Goal: Information Seeking & Learning: Learn about a topic

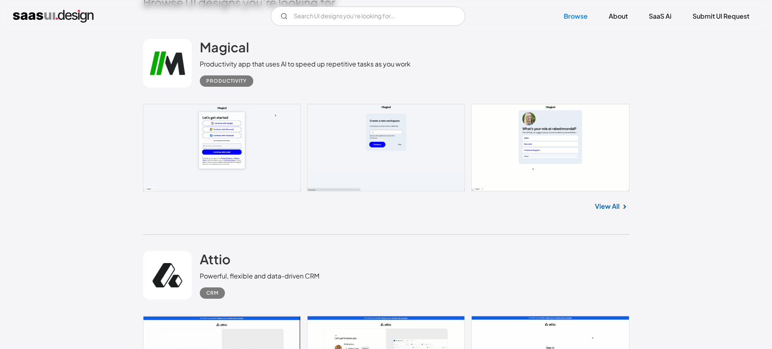
scroll to position [376, 0]
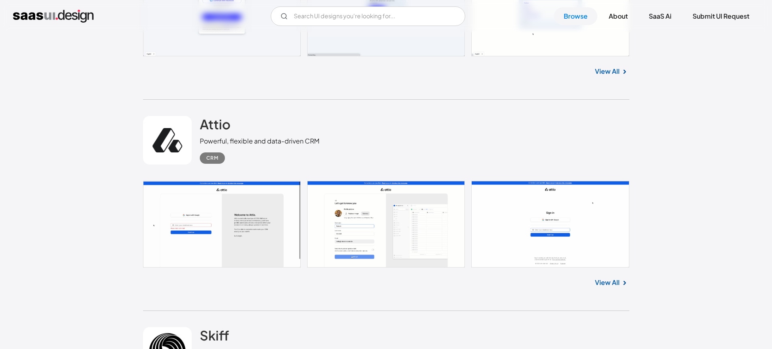
click at [384, 220] on link at bounding box center [386, 224] width 486 height 87
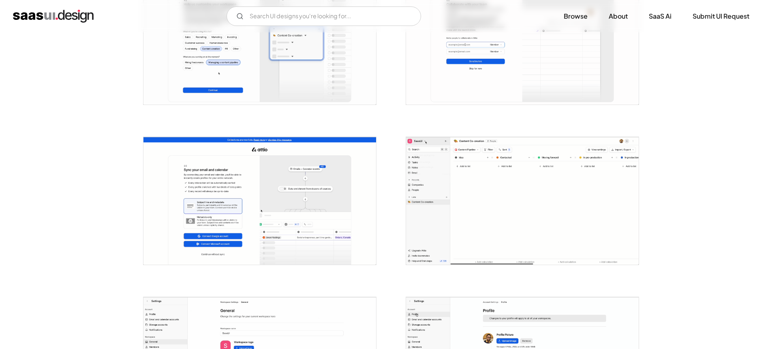
scroll to position [608, 0]
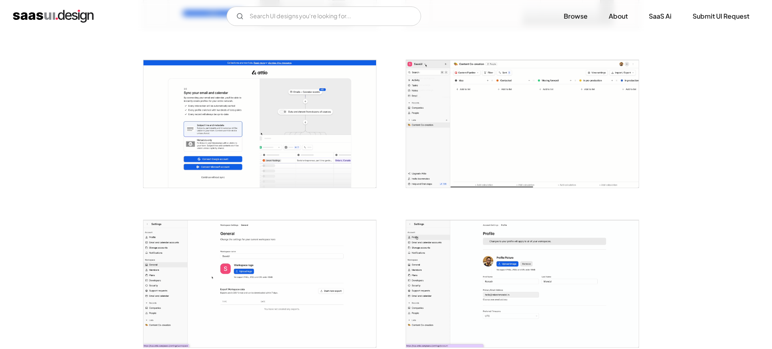
click at [482, 143] on img "open lightbox" at bounding box center [522, 123] width 232 height 127
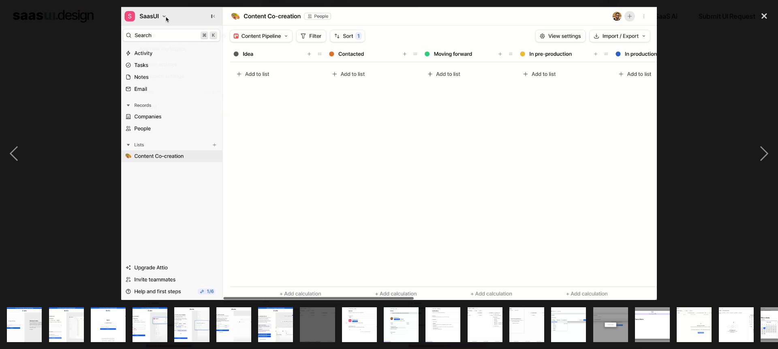
click at [696, 70] on div at bounding box center [389, 153] width 778 height 293
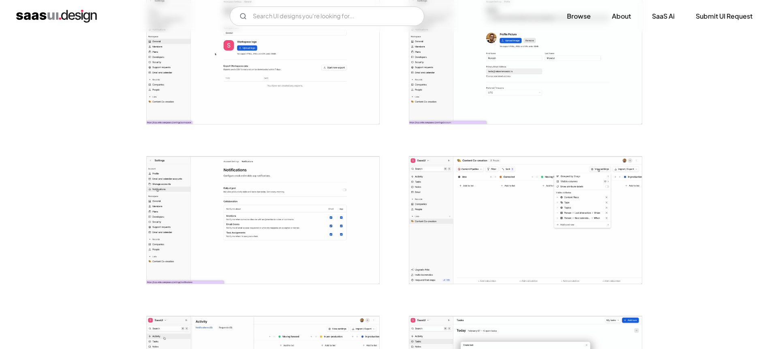
scroll to position [920, 0]
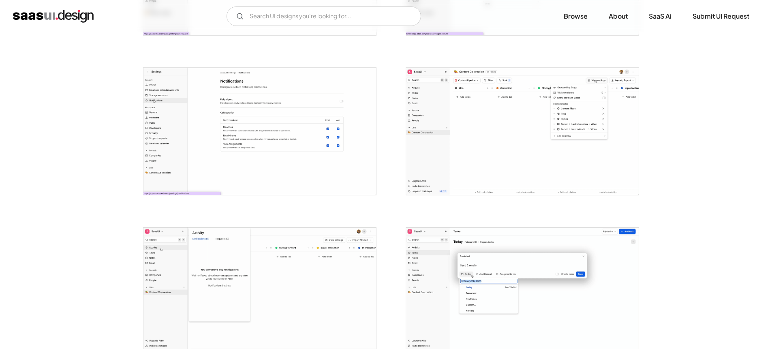
click at [546, 118] on img "open lightbox" at bounding box center [522, 131] width 232 height 127
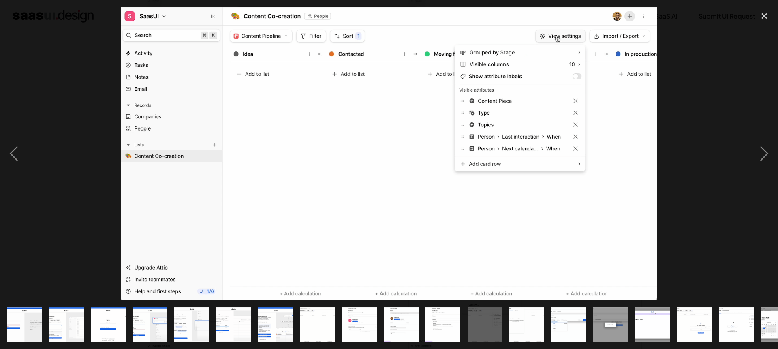
click at [693, 175] on div at bounding box center [389, 153] width 778 height 293
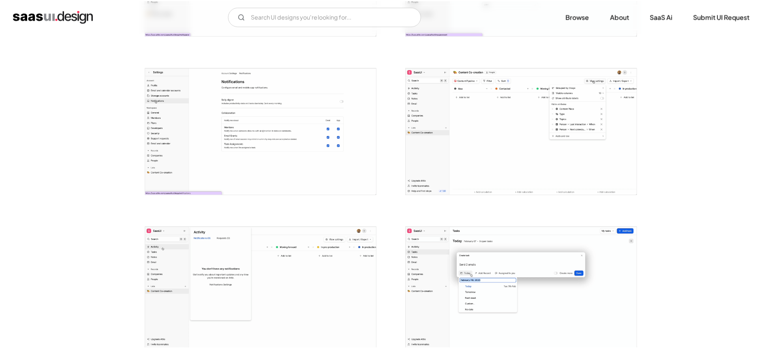
scroll to position [931, 0]
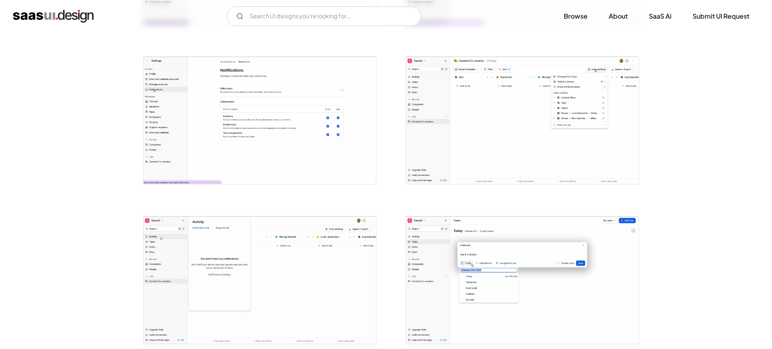
click at [548, 271] on img "open lightbox" at bounding box center [522, 279] width 232 height 127
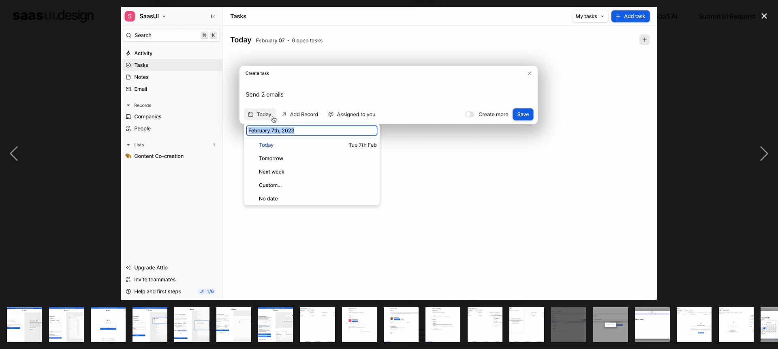
click at [688, 188] on div at bounding box center [389, 153] width 778 height 293
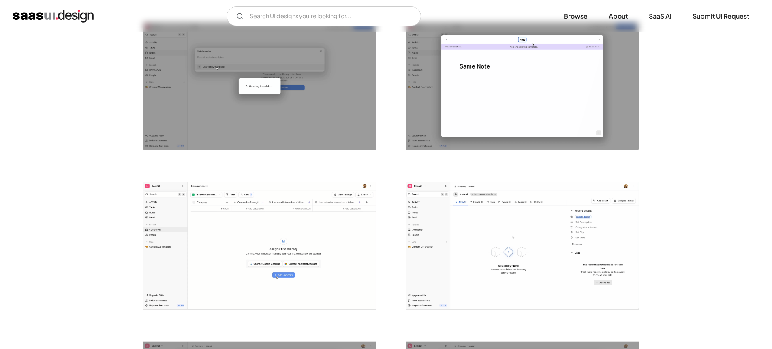
scroll to position [1320, 0]
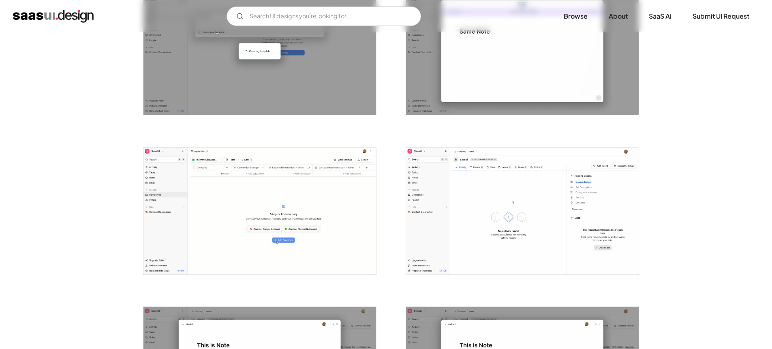
click at [342, 202] on img "open lightbox" at bounding box center [259, 210] width 232 height 127
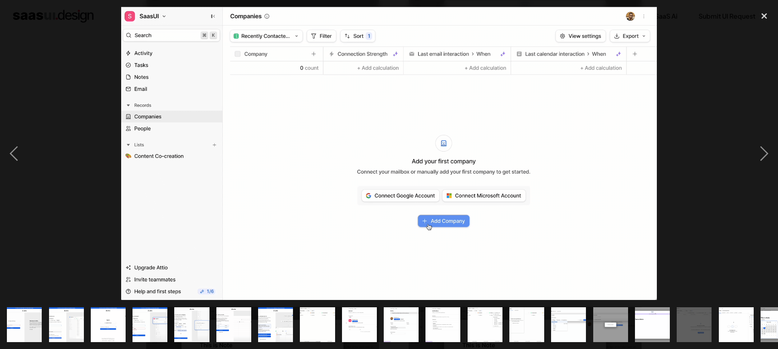
click at [675, 191] on div at bounding box center [389, 153] width 778 height 293
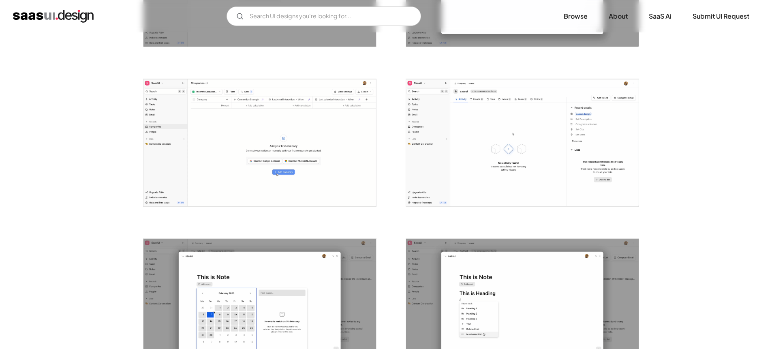
scroll to position [1429, 0]
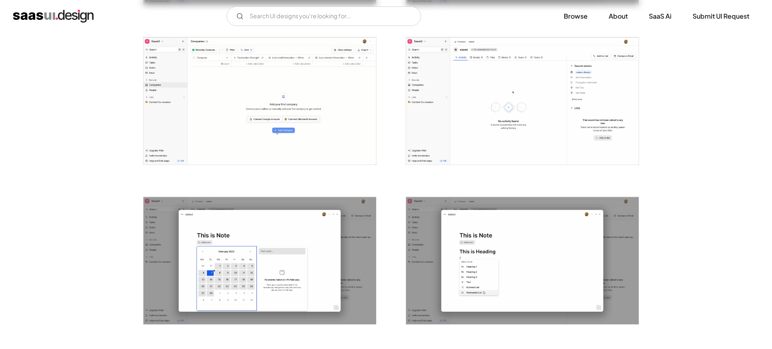
click at [570, 139] on img "open lightbox" at bounding box center [522, 100] width 232 height 127
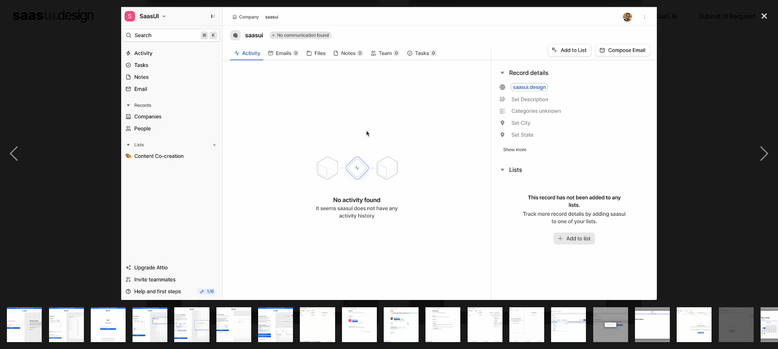
click at [688, 214] on div at bounding box center [389, 153] width 778 height 293
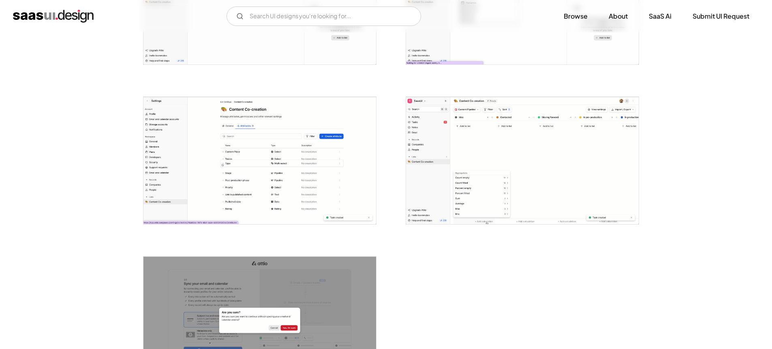
scroll to position [1888, 0]
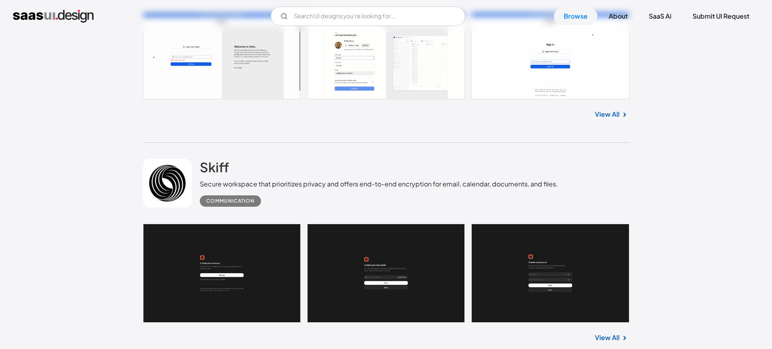
scroll to position [642, 0]
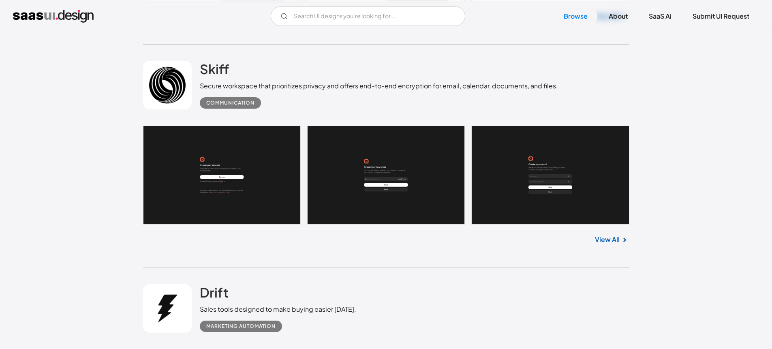
click at [226, 173] on link at bounding box center [386, 175] width 486 height 99
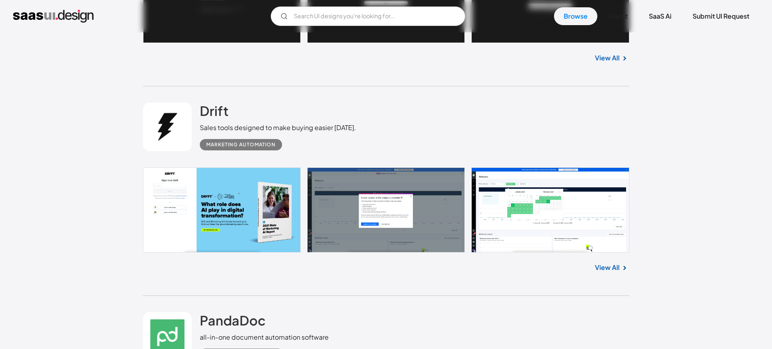
scroll to position [913, 0]
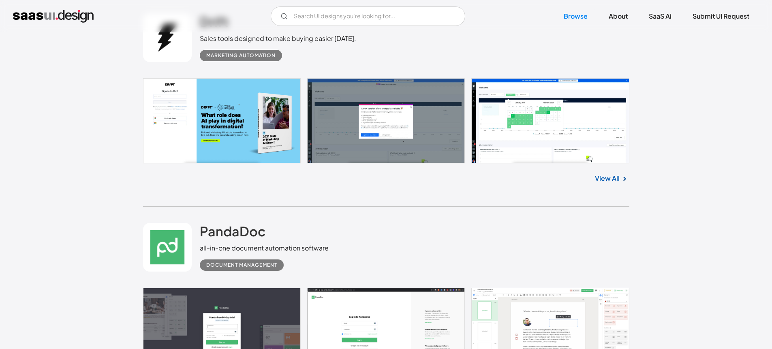
click at [394, 131] on link at bounding box center [386, 120] width 486 height 85
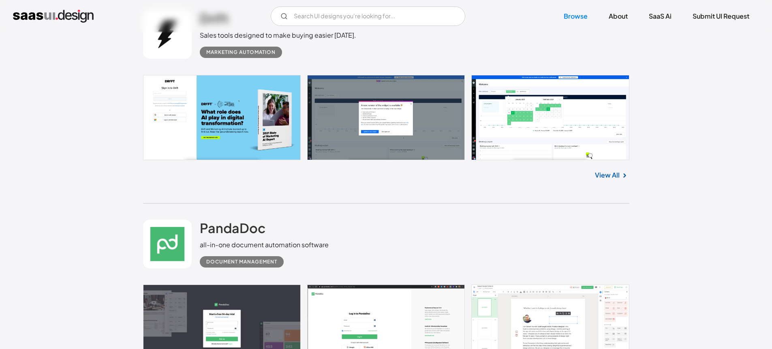
scroll to position [1097, 0]
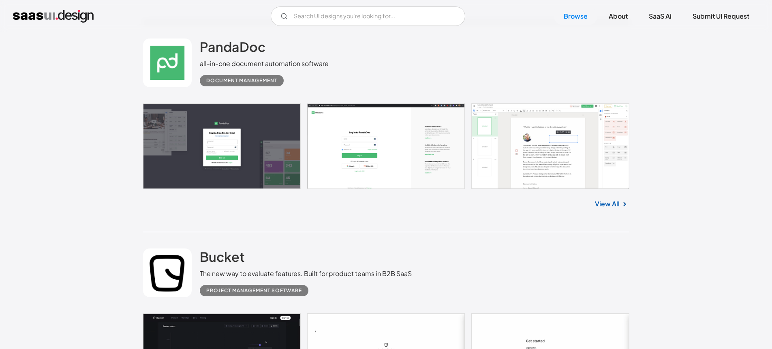
click at [353, 152] on link at bounding box center [386, 145] width 486 height 85
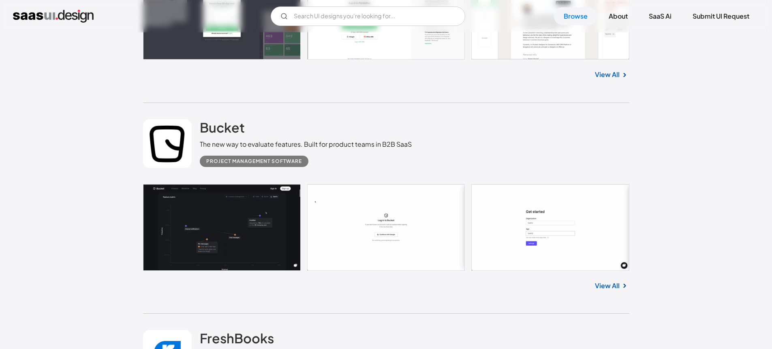
scroll to position [1254, 0]
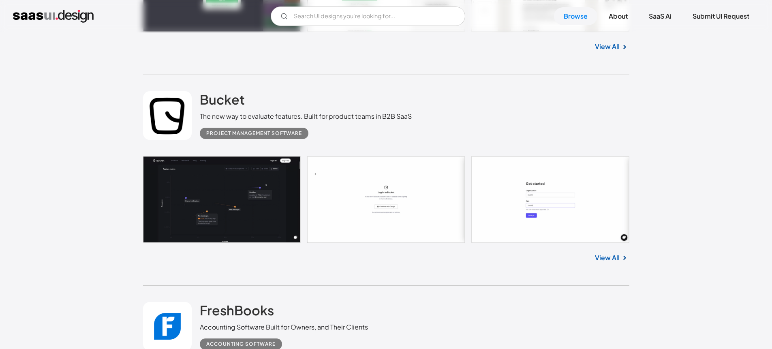
click at [280, 173] on link at bounding box center [386, 199] width 486 height 87
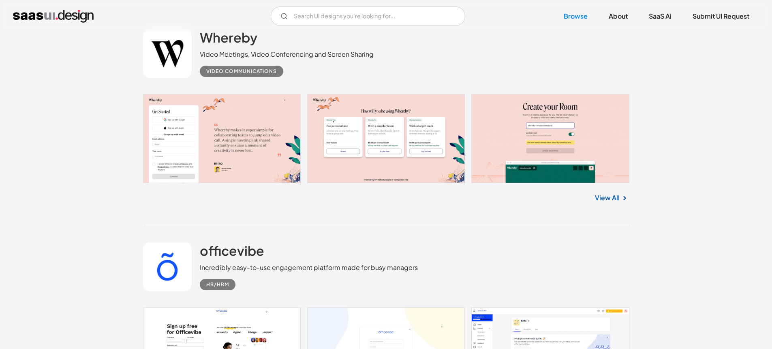
scroll to position [2537, 0]
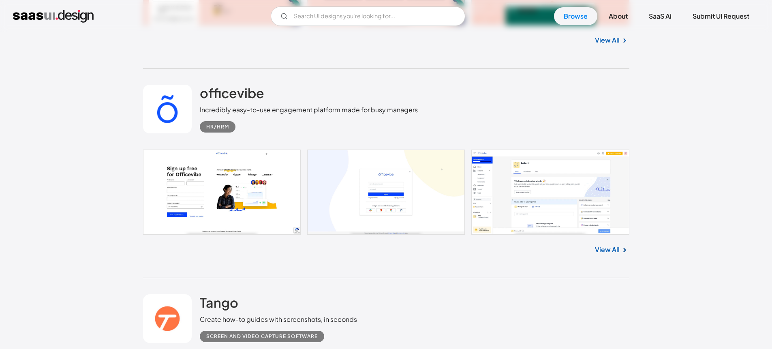
click at [373, 175] on link at bounding box center [386, 191] width 486 height 85
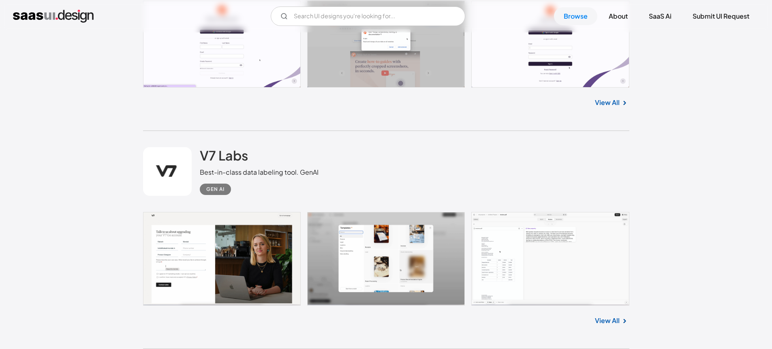
scroll to position [2969, 0]
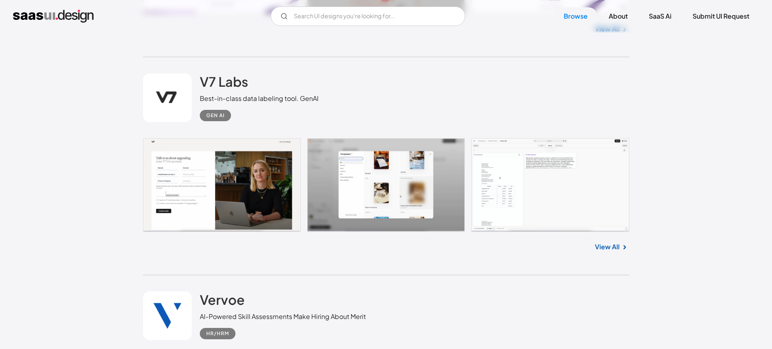
click at [499, 199] on link at bounding box center [386, 185] width 486 height 94
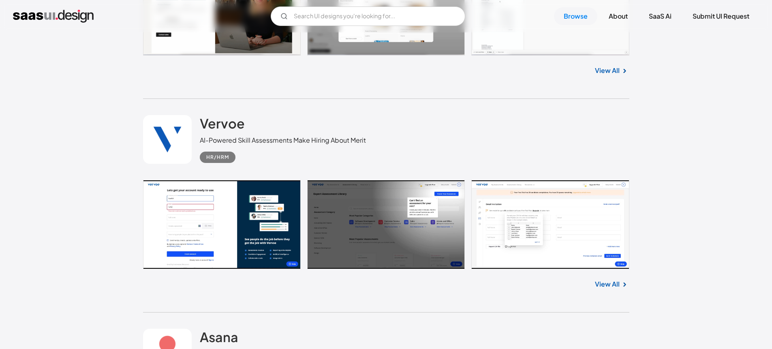
scroll to position [3230, 0]
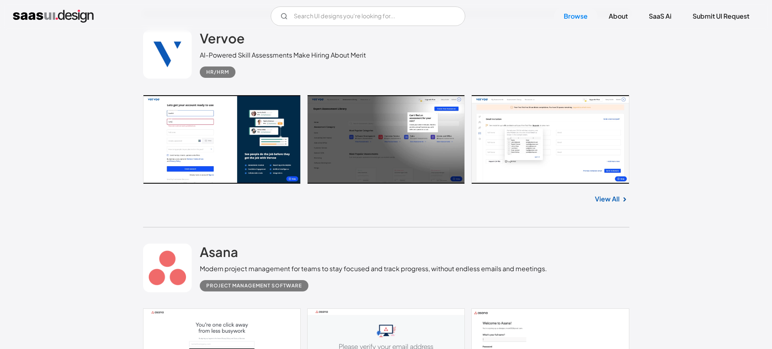
click at [360, 136] on link at bounding box center [386, 139] width 486 height 89
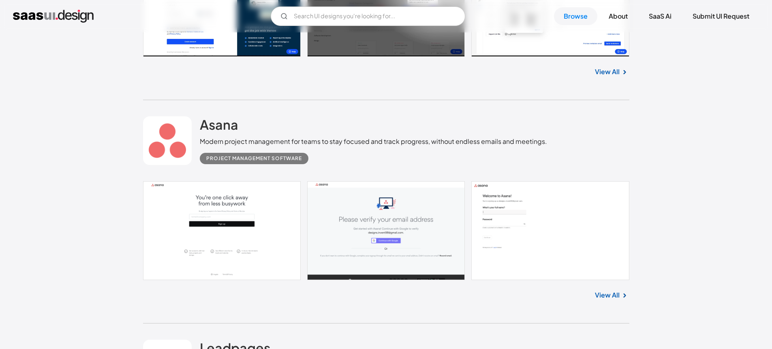
scroll to position [3497, 0]
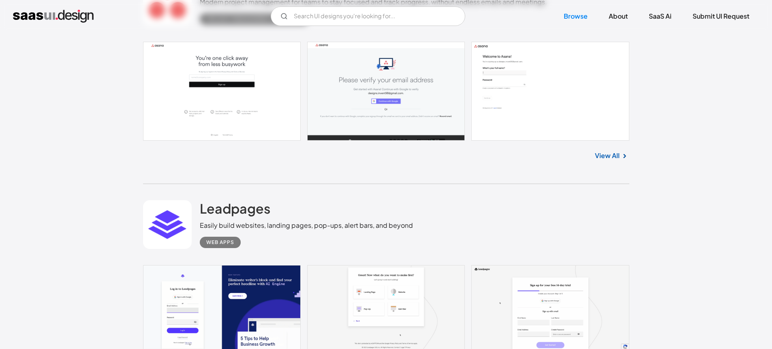
click at [401, 110] on link at bounding box center [386, 91] width 486 height 99
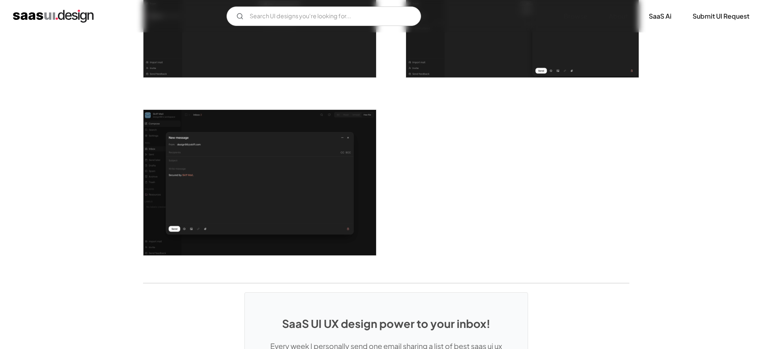
scroll to position [1642, 0]
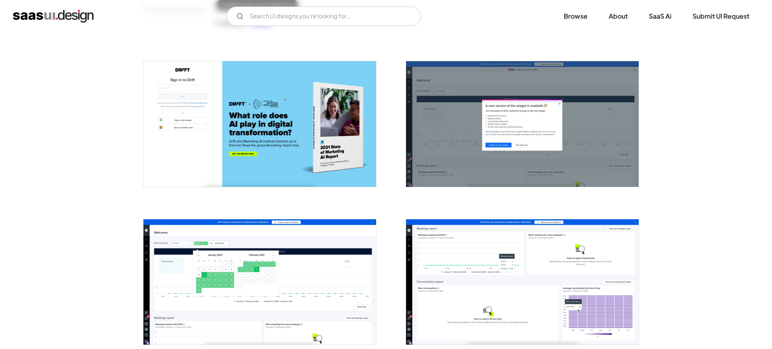
scroll to position [310, 0]
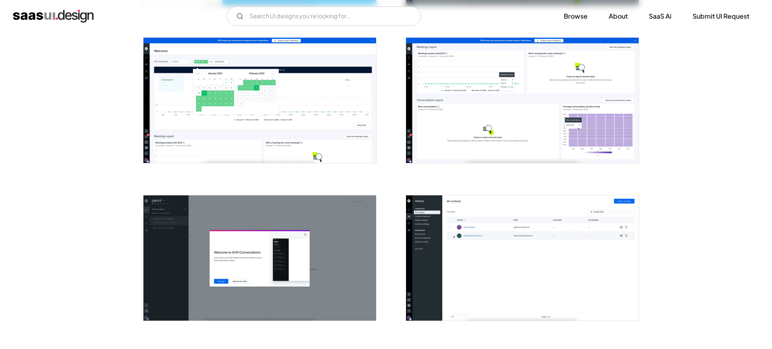
click at [510, 243] on img "open lightbox" at bounding box center [522, 257] width 232 height 125
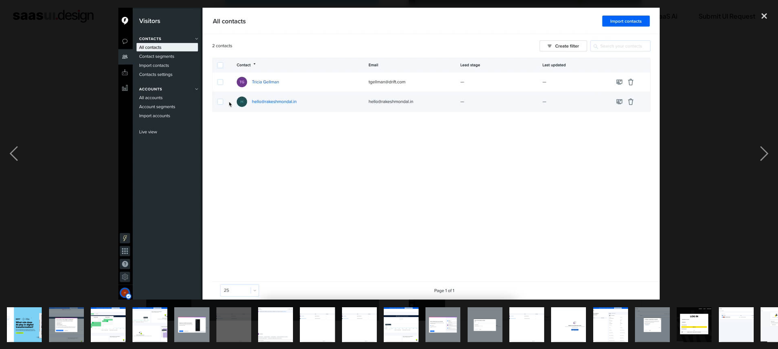
click at [683, 201] on div at bounding box center [389, 153] width 778 height 293
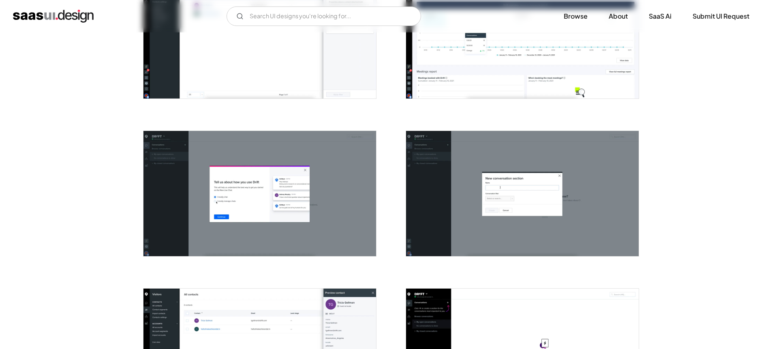
scroll to position [1030, 0]
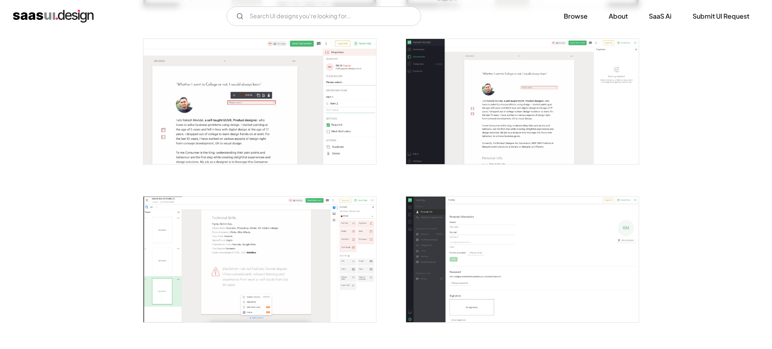
scroll to position [868, 0]
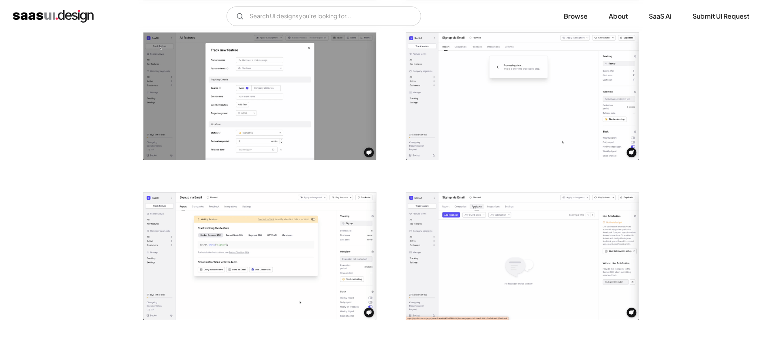
scroll to position [388, 0]
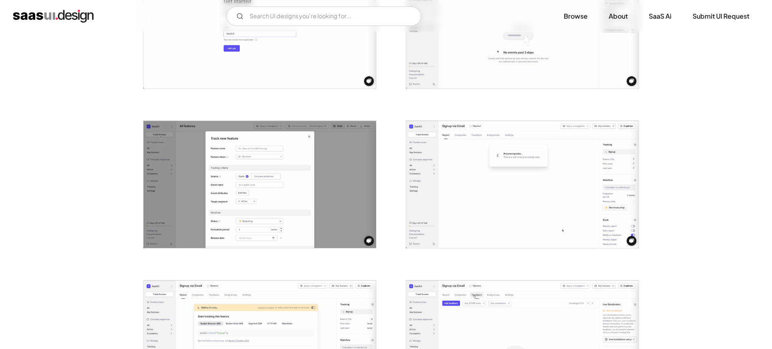
click at [514, 196] on img "open lightbox" at bounding box center [522, 184] width 232 height 127
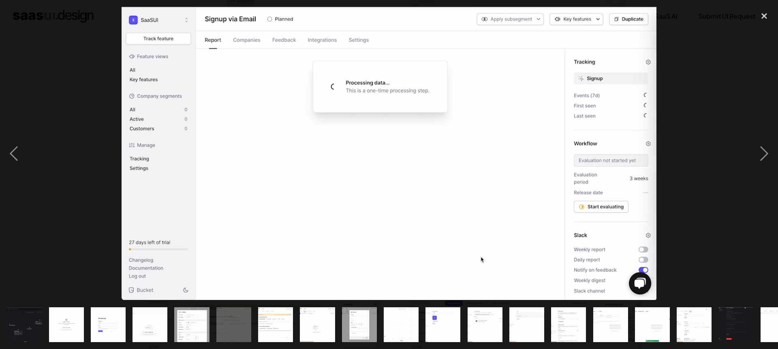
click at [670, 168] on div at bounding box center [389, 153] width 778 height 293
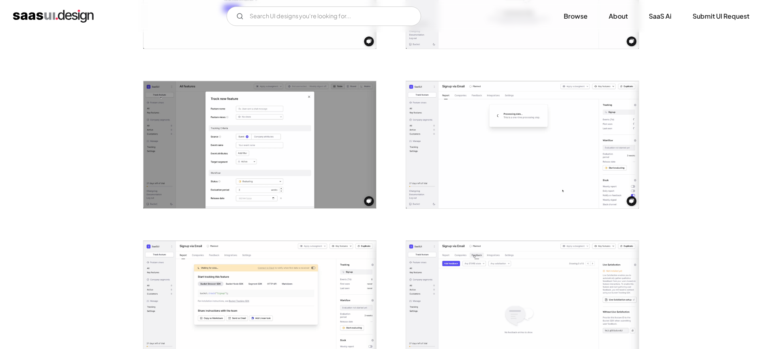
scroll to position [553, 0]
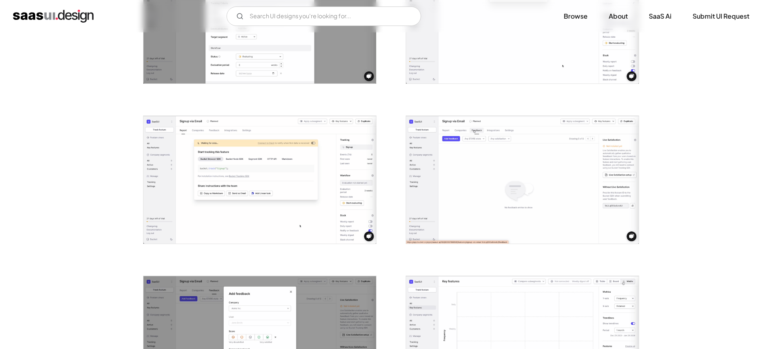
click at [499, 167] on img "open lightbox" at bounding box center [522, 179] width 232 height 127
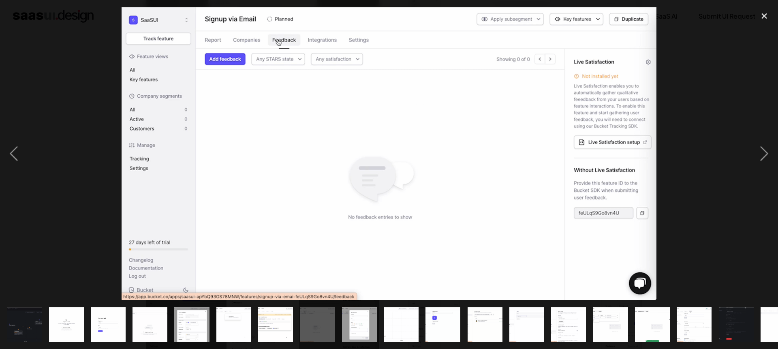
click at [720, 179] on div at bounding box center [389, 153] width 778 height 293
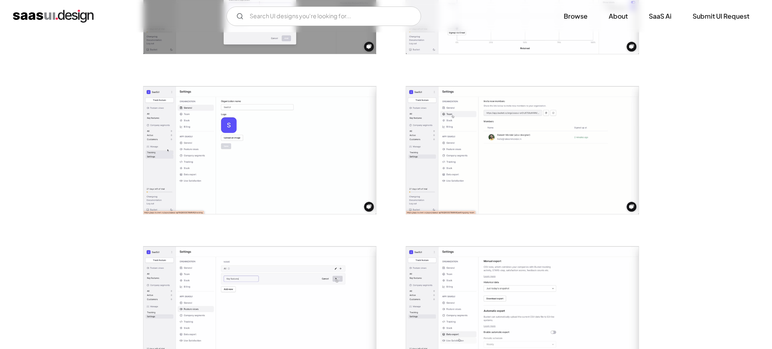
scroll to position [907, 0]
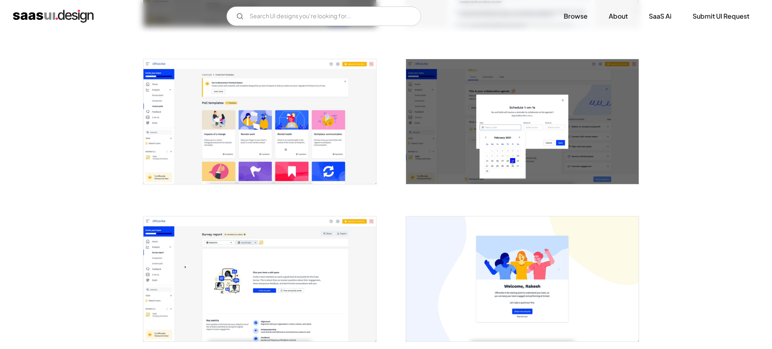
scroll to position [1431, 0]
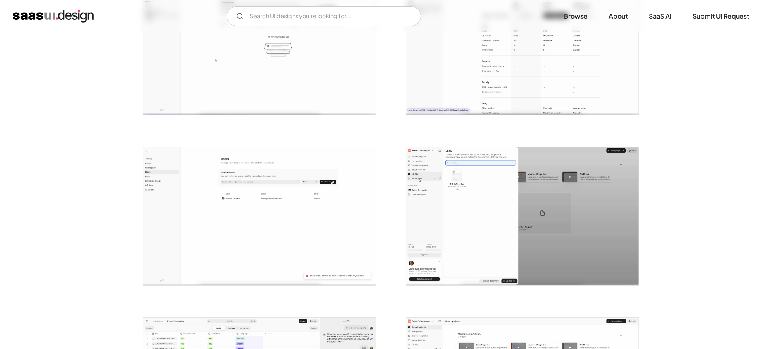
scroll to position [1034, 0]
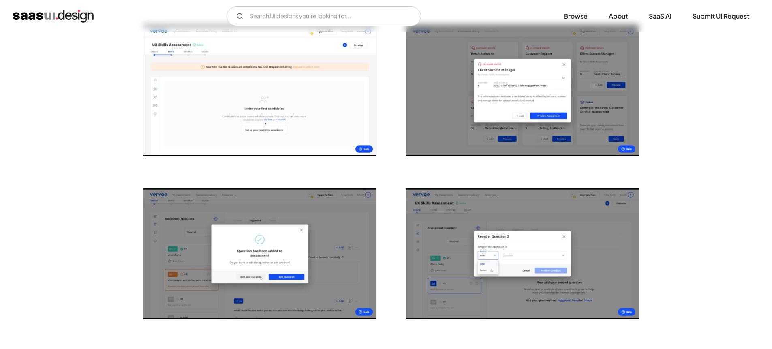
scroll to position [1139, 0]
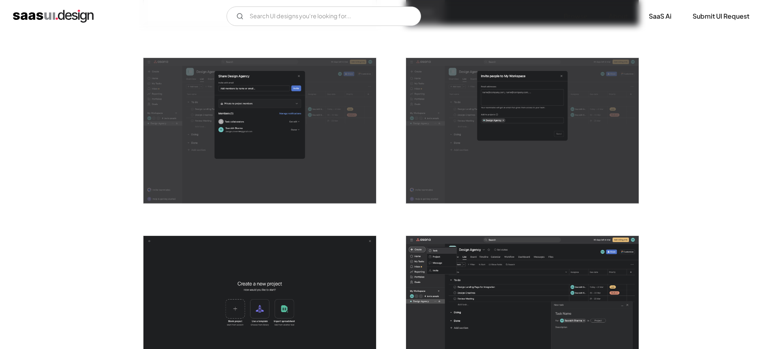
scroll to position [1333, 0]
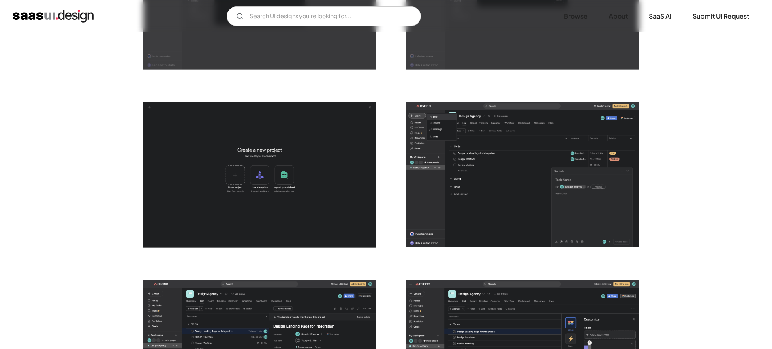
click at [498, 143] on img "open lightbox" at bounding box center [522, 174] width 232 height 145
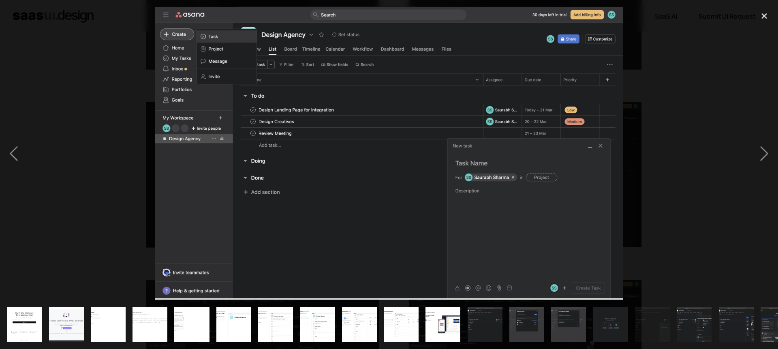
click at [675, 52] on div at bounding box center [389, 153] width 778 height 293
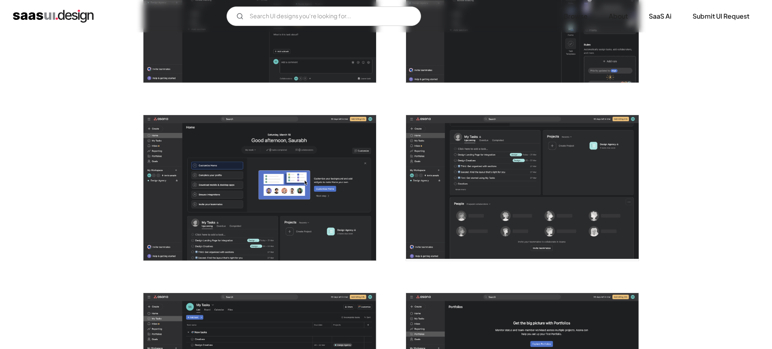
scroll to position [1870, 0]
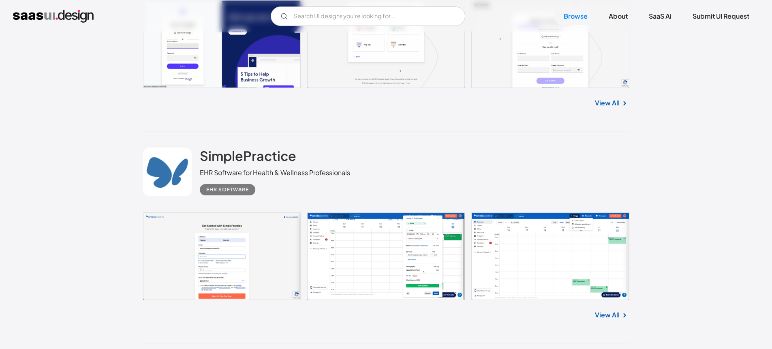
scroll to position [3858, 0]
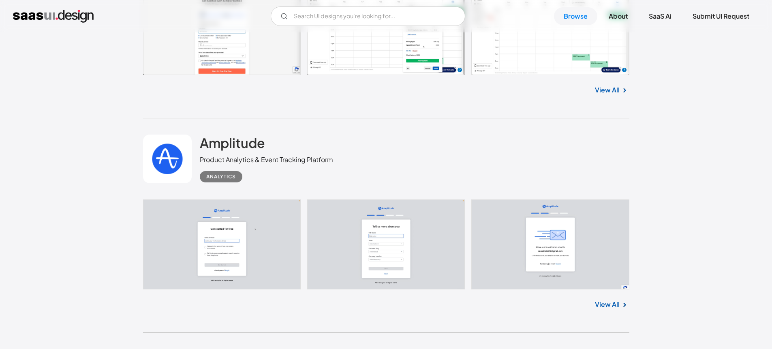
scroll to position [4024, 0]
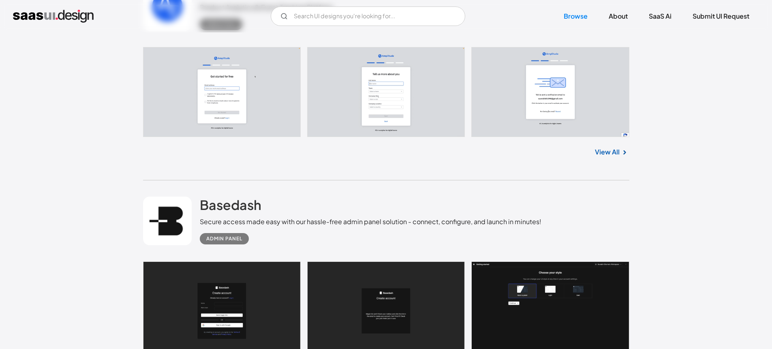
scroll to position [4309, 0]
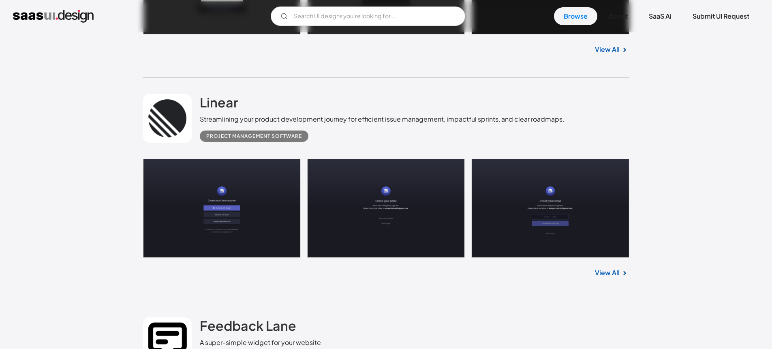
scroll to position [4502, 0]
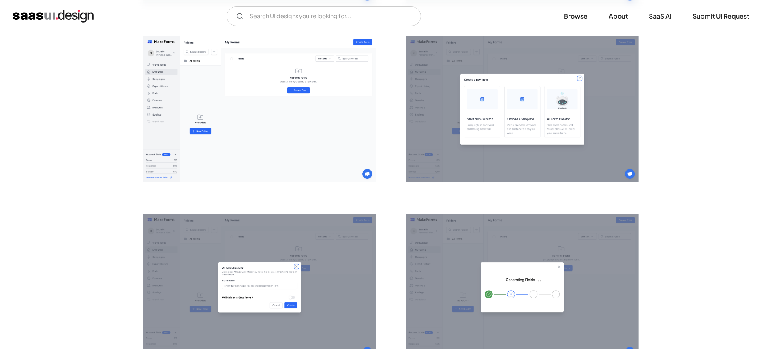
scroll to position [523, 0]
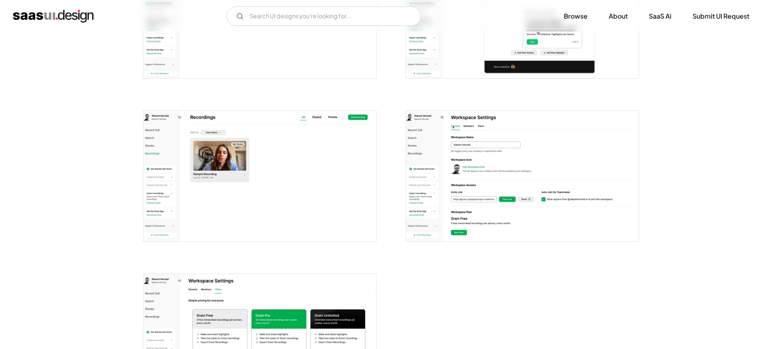
scroll to position [974, 0]
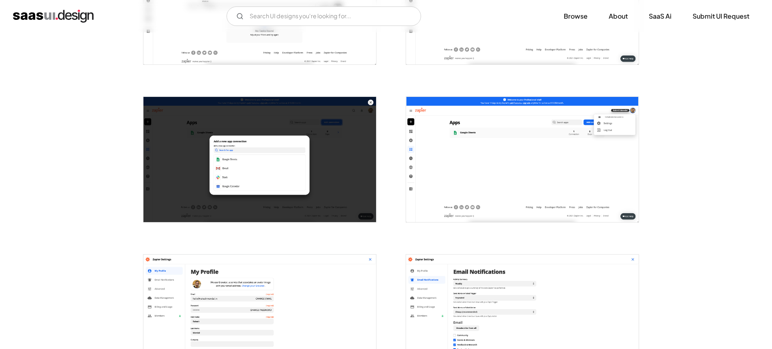
scroll to position [865, 0]
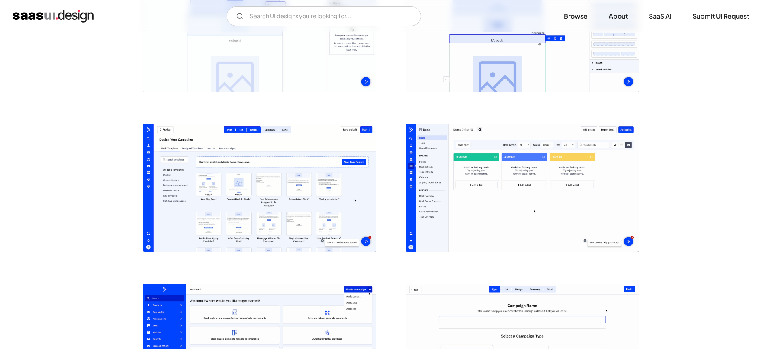
scroll to position [821, 0]
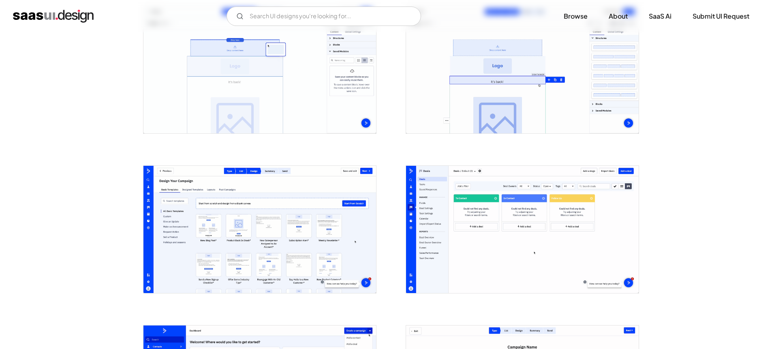
click at [582, 196] on img "open lightbox" at bounding box center [522, 229] width 232 height 127
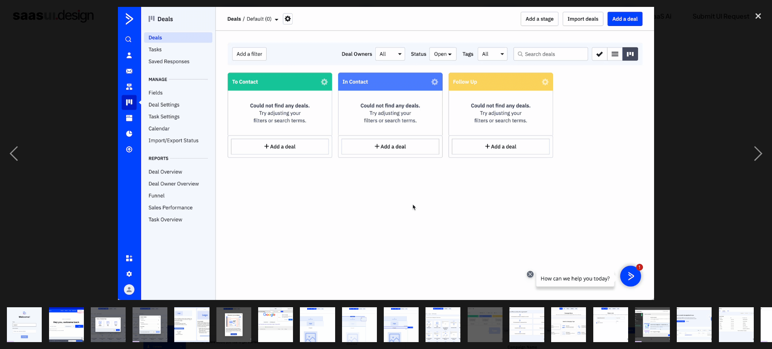
click at [582, 195] on img at bounding box center [386, 153] width 536 height 293
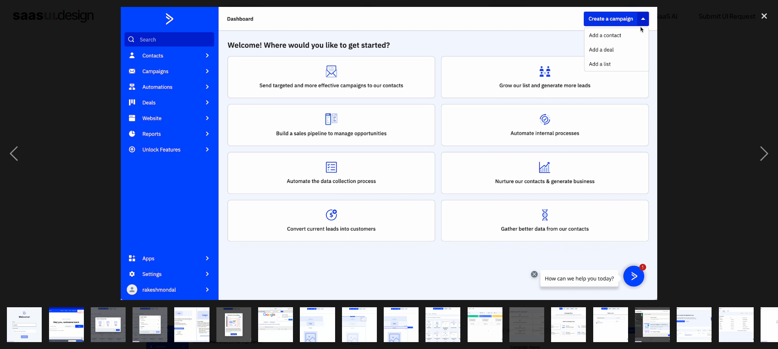
click at [738, 151] on div at bounding box center [389, 153] width 778 height 293
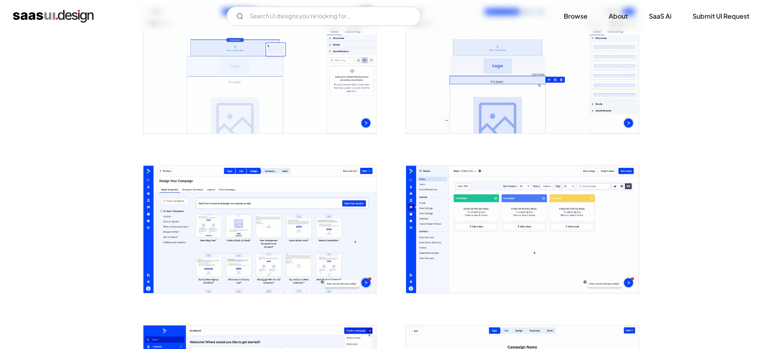
click at [523, 216] on img "open lightbox" at bounding box center [522, 229] width 232 height 127
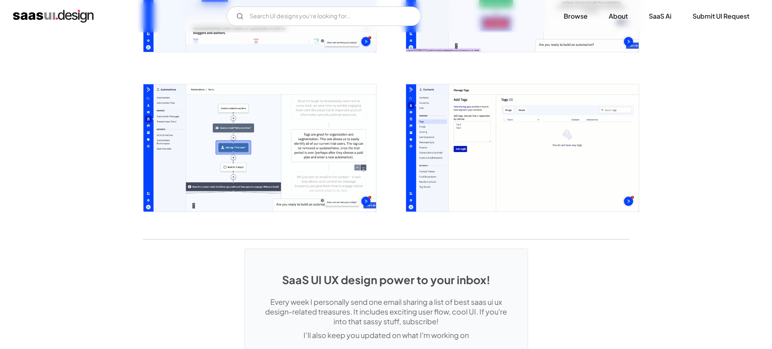
scroll to position [1901, 0]
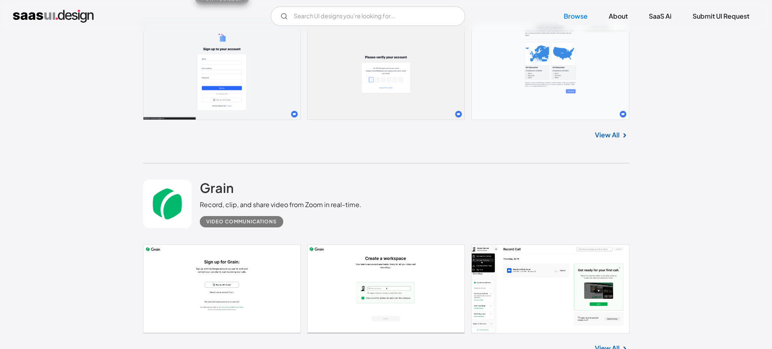
scroll to position [5392, 0]
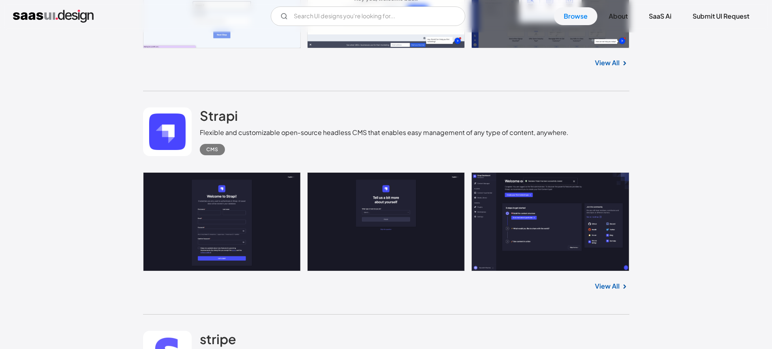
scroll to position [6283, 0]
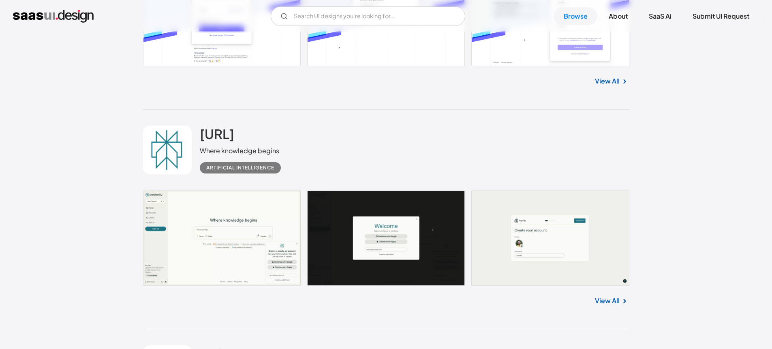
scroll to position [6625, 0]
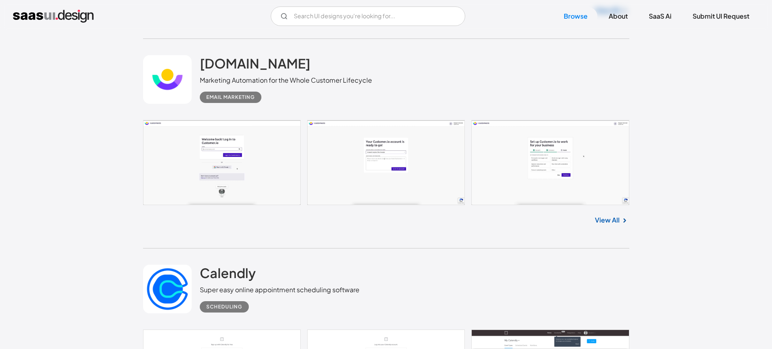
scroll to position [6964, 0]
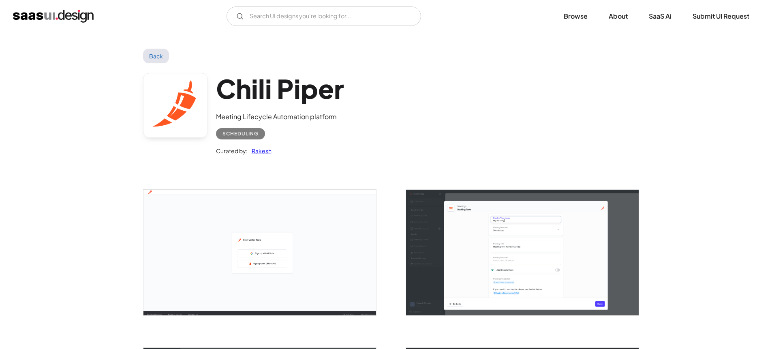
click at [544, 122] on div "Chili Piper Meeting Lifecycle Automation platform Scheduling Curated by: Rakesh" at bounding box center [386, 116] width 486 height 106
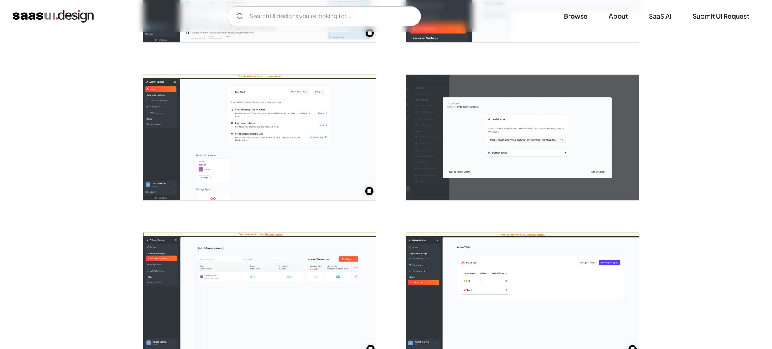
scroll to position [1656, 0]
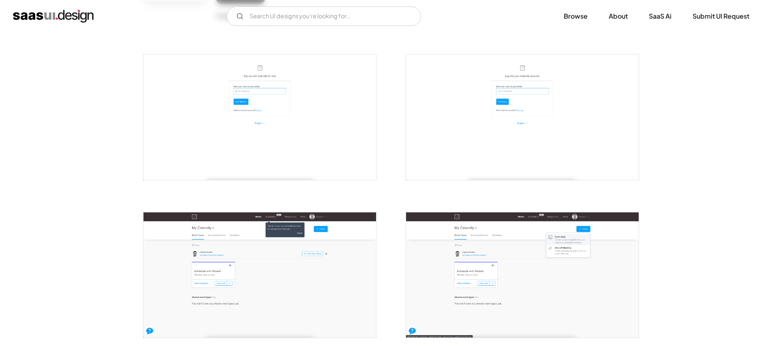
scroll to position [271, 0]
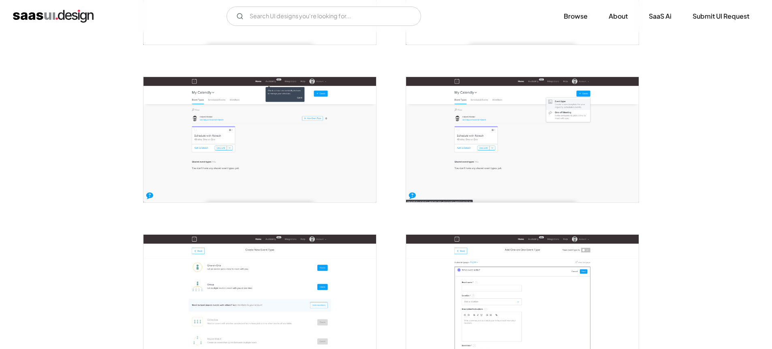
click at [501, 151] on img "open lightbox" at bounding box center [522, 139] width 232 height 125
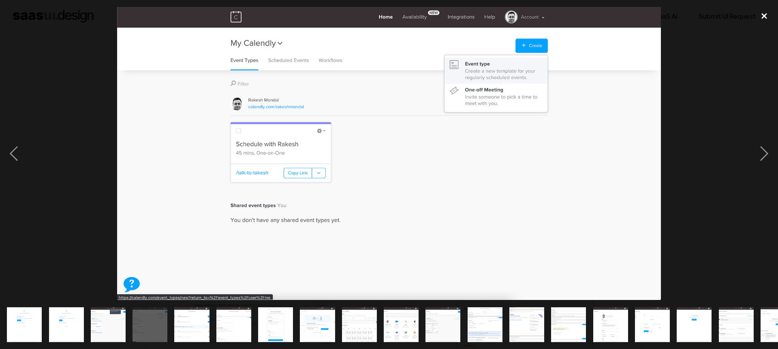
click at [764, 22] on div "close lightbox" at bounding box center [764, 16] width 28 height 18
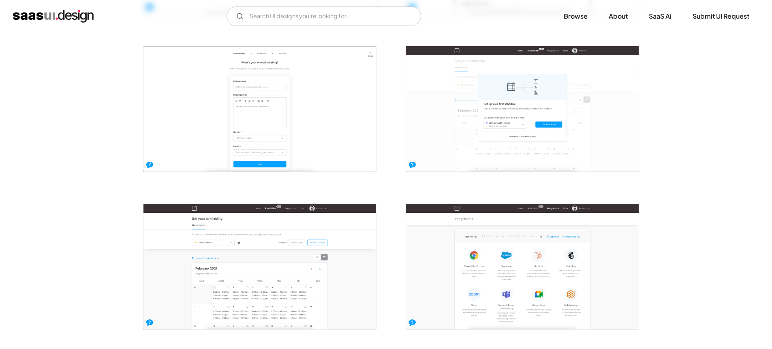
scroll to position [794, 0]
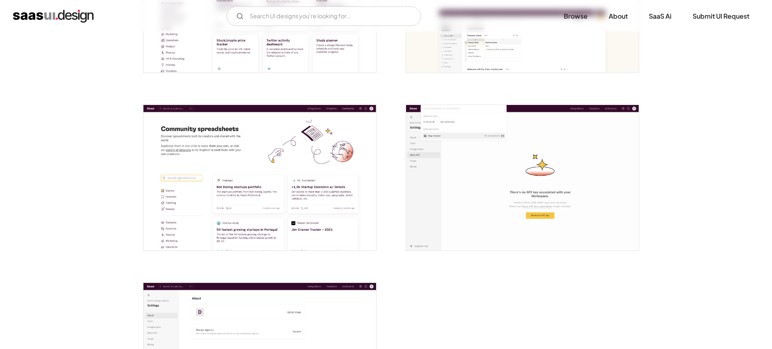
scroll to position [1942, 0]
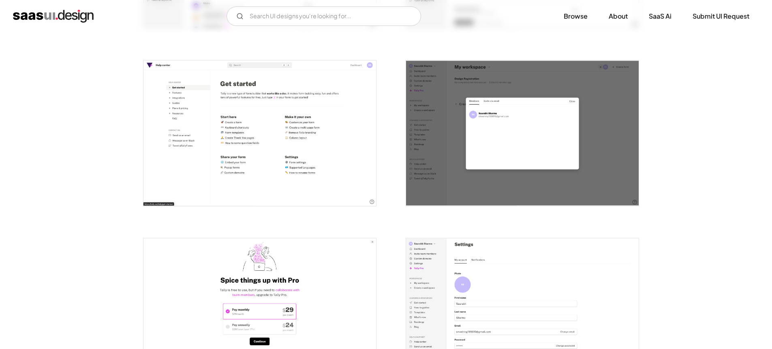
scroll to position [1530, 0]
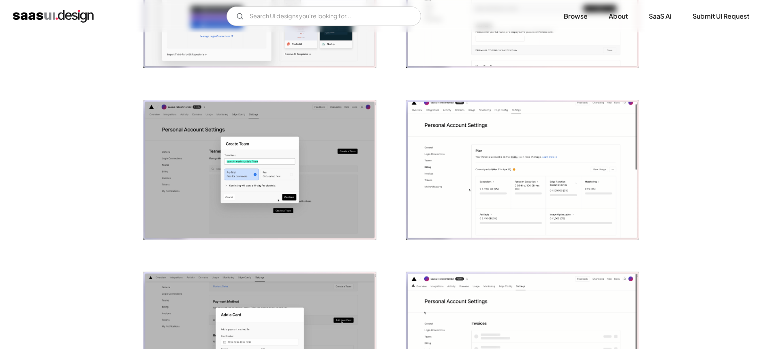
scroll to position [958, 0]
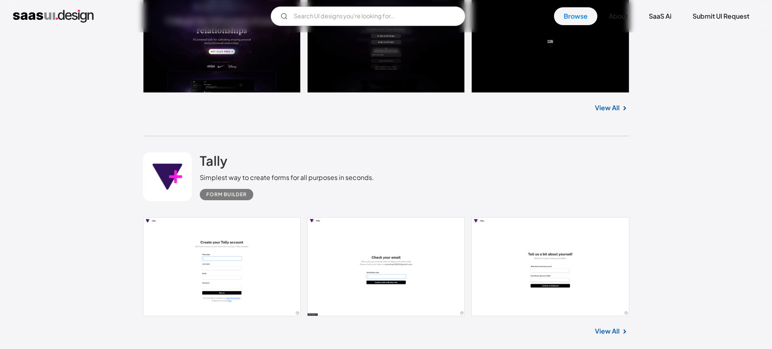
scroll to position [8402, 0]
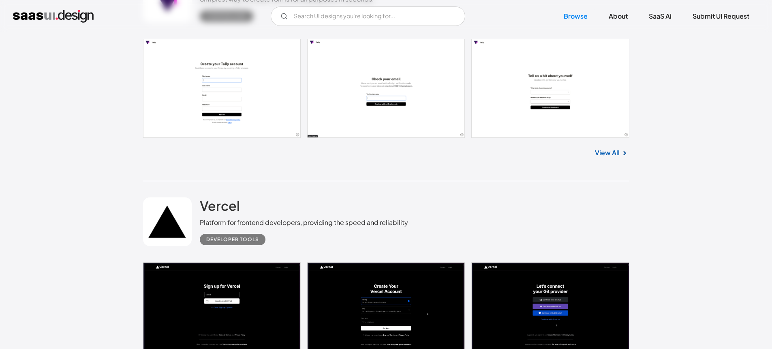
scroll to position [8653, 0]
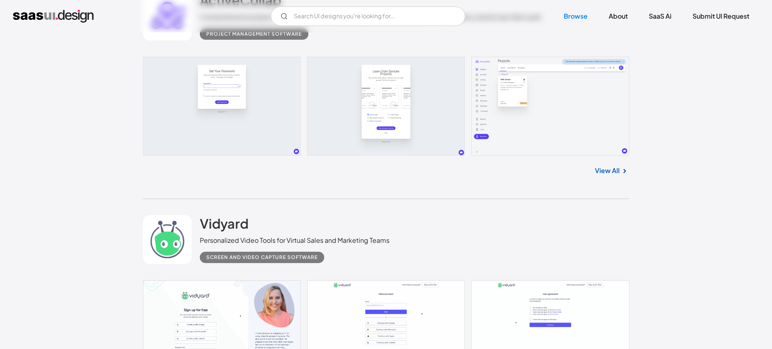
scroll to position [9130, 0]
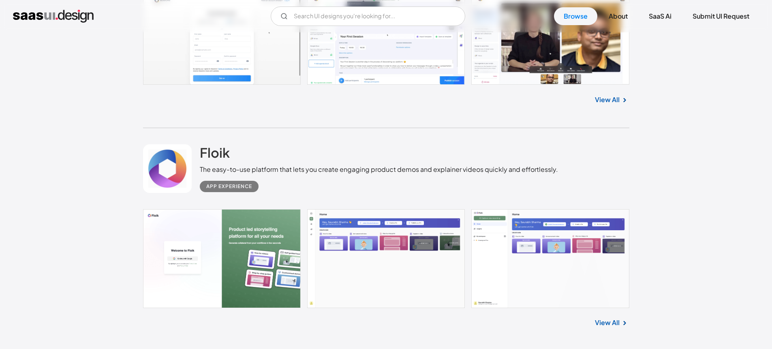
scroll to position [9523, 0]
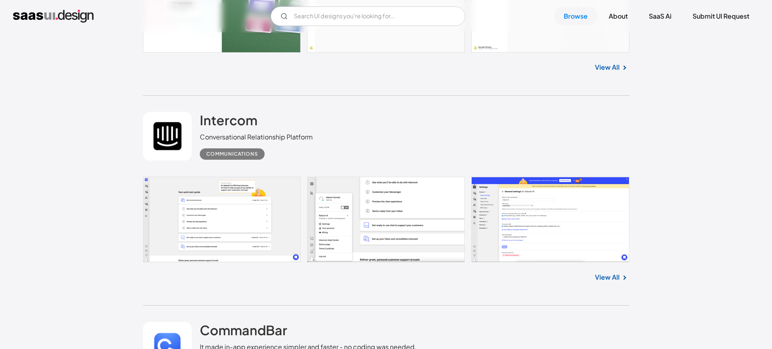
scroll to position [9666, 0]
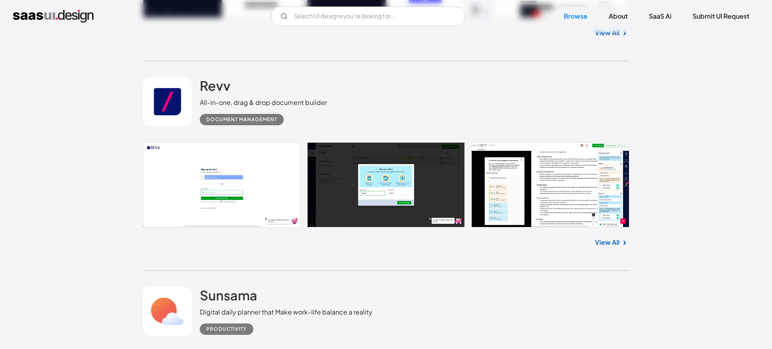
scroll to position [10993, 0]
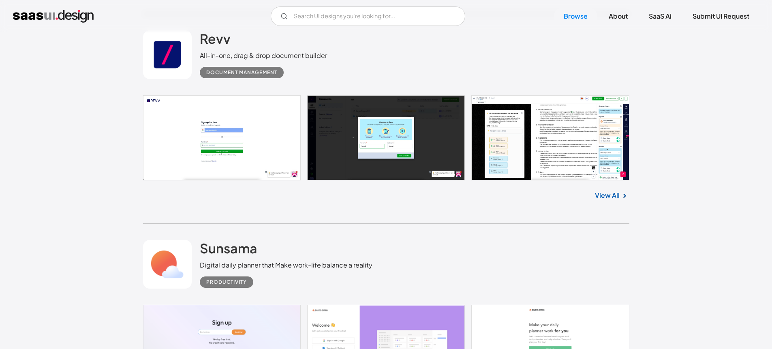
scroll to position [11193, 0]
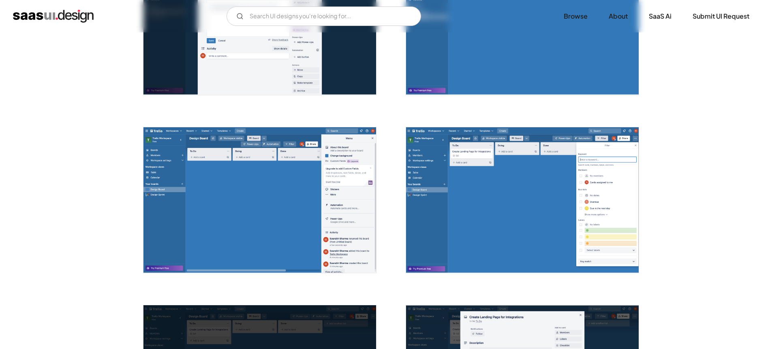
scroll to position [784, 0]
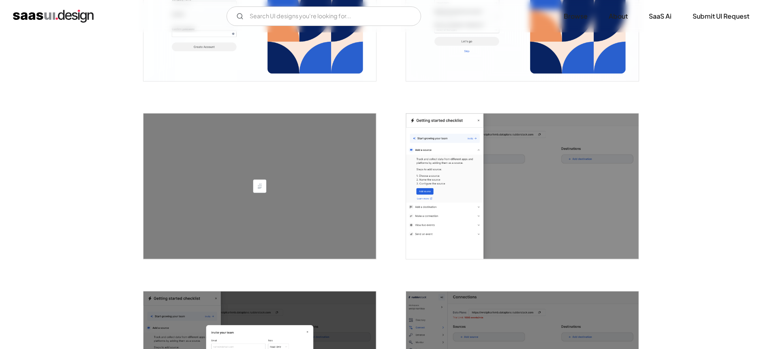
scroll to position [185, 0]
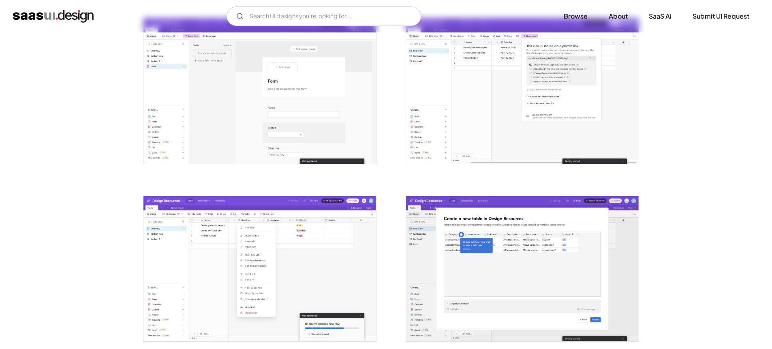
scroll to position [1571, 0]
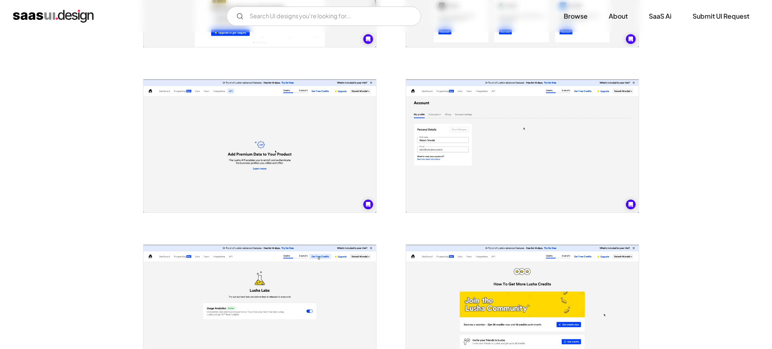
scroll to position [925, 0]
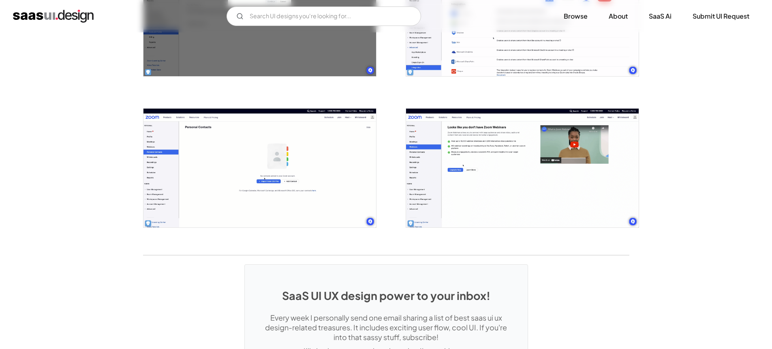
scroll to position [1330, 0]
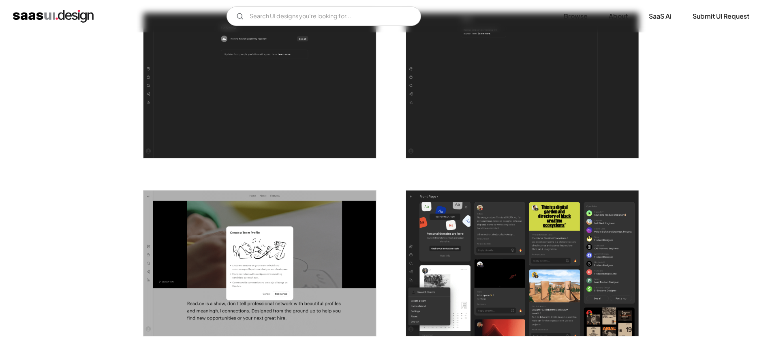
scroll to position [1775, 0]
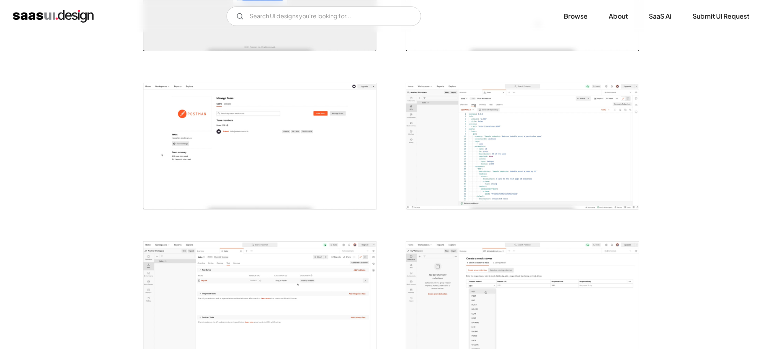
scroll to position [382, 0]
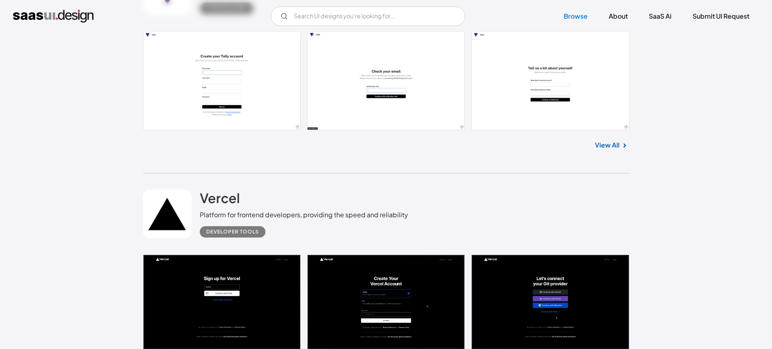
scroll to position [8452, 0]
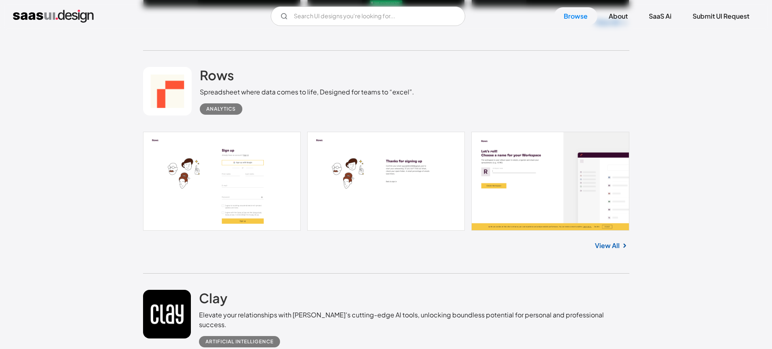
scroll to position [8138, 0]
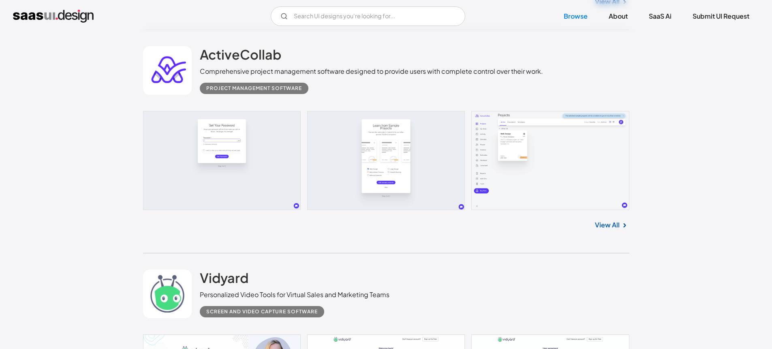
scroll to position [9071, 0]
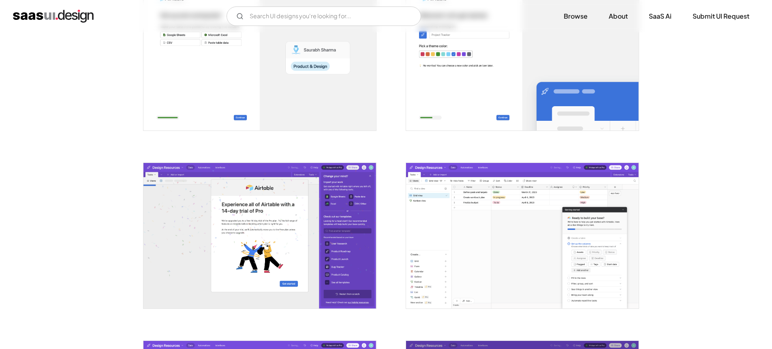
scroll to position [565, 0]
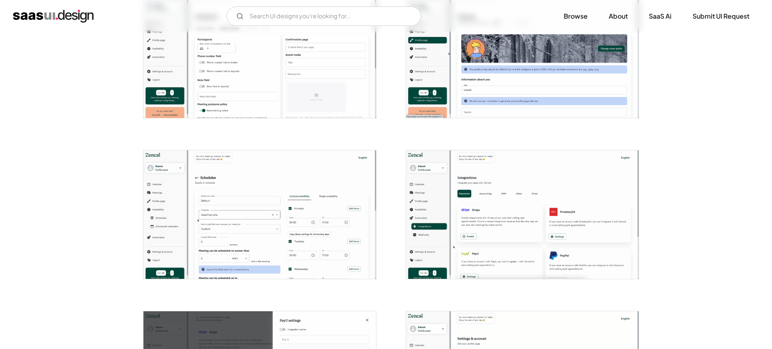
scroll to position [1512, 0]
